Goal: Information Seeking & Learning: Learn about a topic

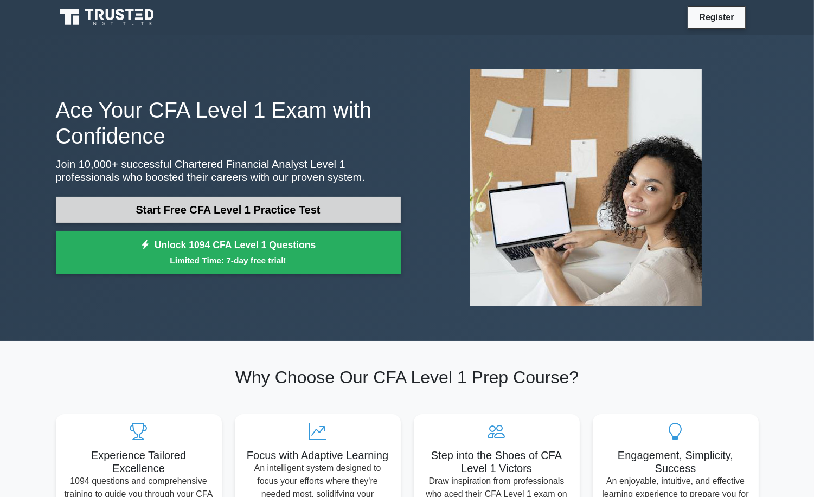
click at [247, 213] on link "Start Free CFA Level 1 Practice Test" at bounding box center [228, 210] width 345 height 26
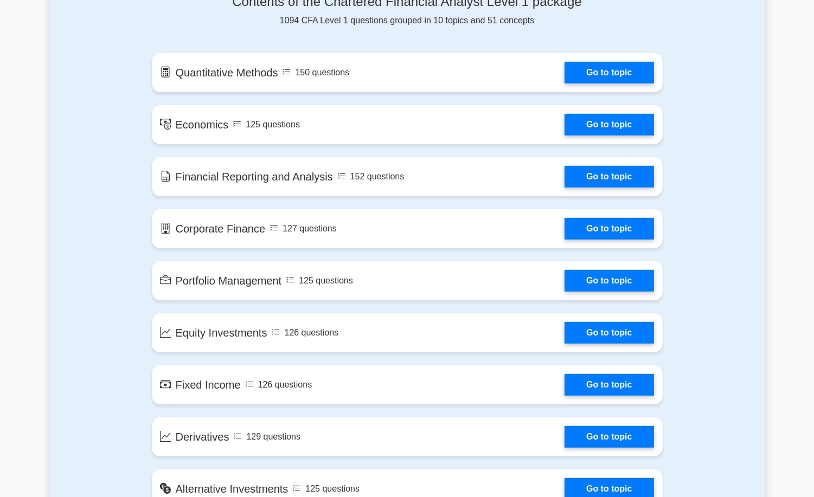
scroll to position [597, 0]
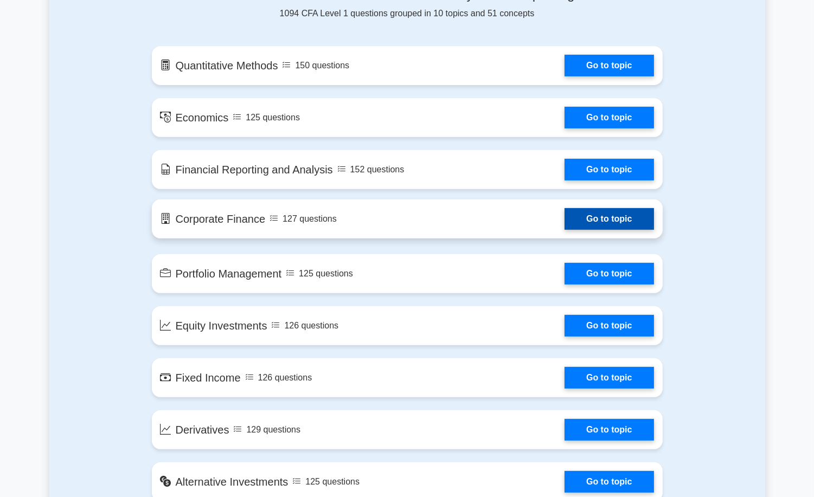
click at [587, 220] on link "Go to topic" at bounding box center [609, 219] width 89 height 22
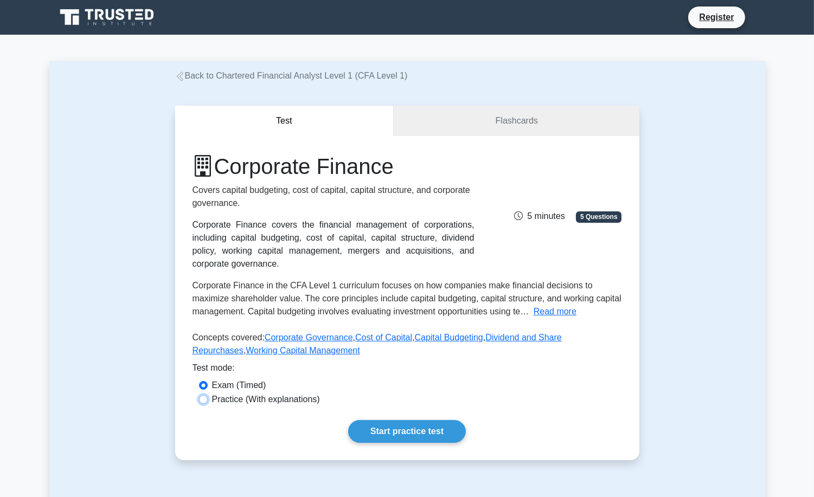
click at [206, 403] on input "Practice (With explanations)" at bounding box center [203, 399] width 9 height 9
radio input "true"
click at [390, 432] on link "Start practice test" at bounding box center [407, 431] width 118 height 23
drag, startPoint x: 478, startPoint y: 128, endPoint x: 471, endPoint y: 127, distance: 7.6
click at [478, 127] on link "Flashcards" at bounding box center [516, 121] width 245 height 31
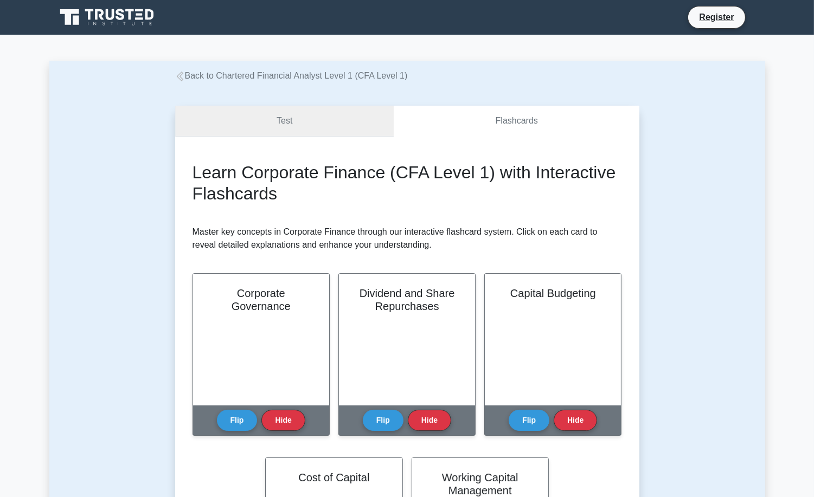
click at [300, 127] on link "Test" at bounding box center [284, 121] width 219 height 31
